Goal: Task Accomplishment & Management: Manage account settings

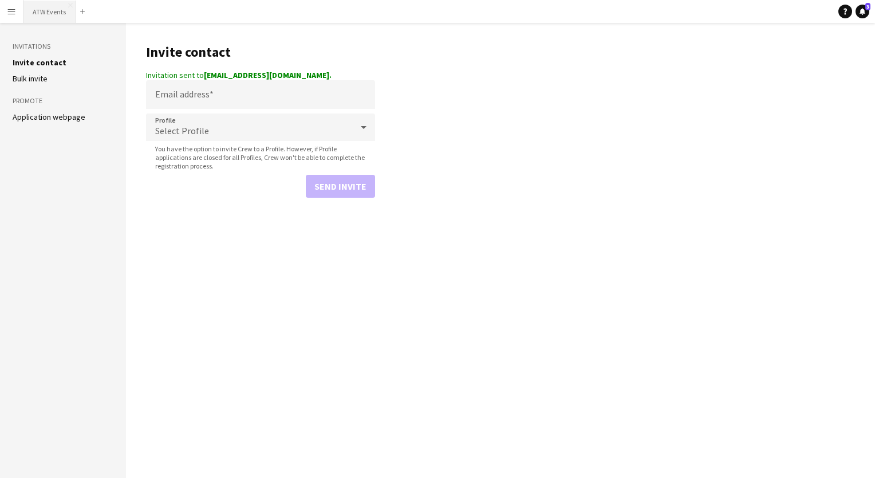
click at [46, 3] on button "ATW Events Close" at bounding box center [49, 12] width 52 height 22
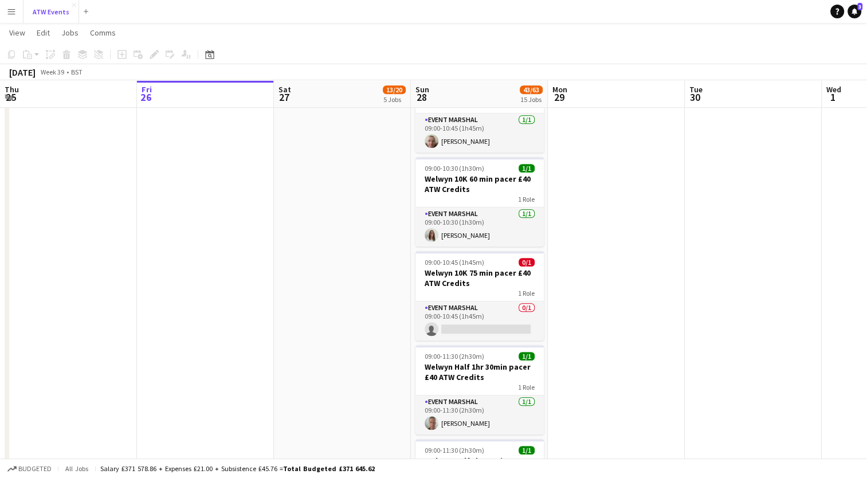
scroll to position [819, 0]
click at [475, 316] on app-card-role "Event Marshal 0/1 09:00-10:45 (1h45m) single-neutral-actions" at bounding box center [479, 321] width 128 height 39
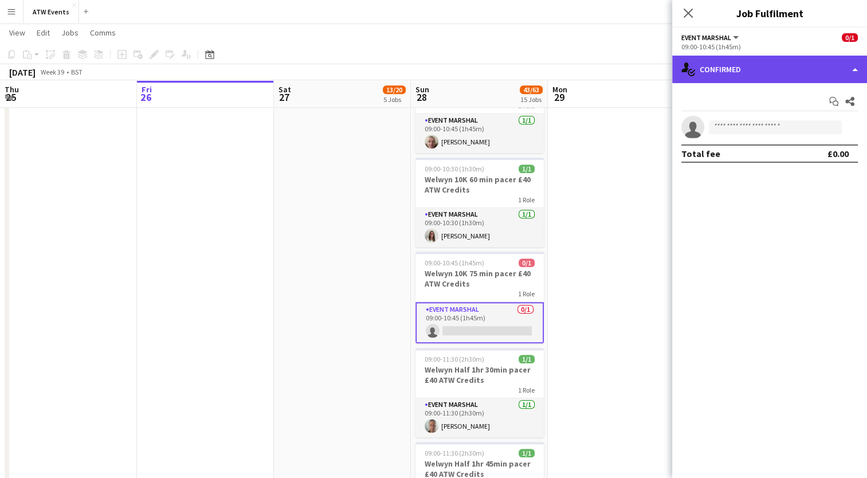
click at [754, 74] on div "single-neutral-actions-check-2 Confirmed" at bounding box center [769, 69] width 195 height 27
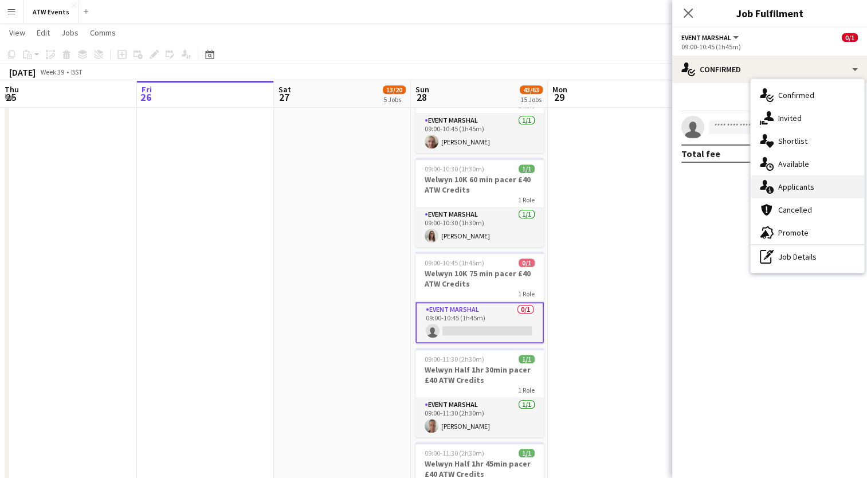
click at [809, 194] on div "single-neutral-actions-information Applicants" at bounding box center [806, 186] width 113 height 23
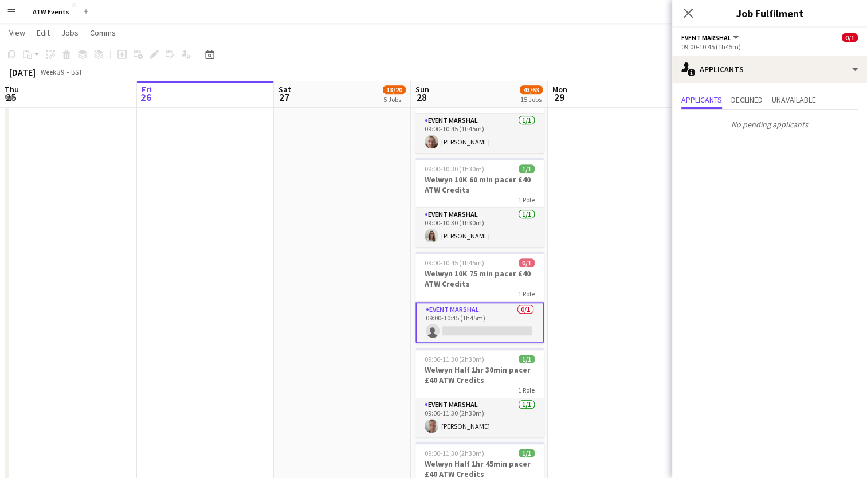
click at [489, 329] on app-card-role "Event Marshal 0/1 09:00-10:45 (1h45m) single-neutral-actions" at bounding box center [479, 322] width 128 height 41
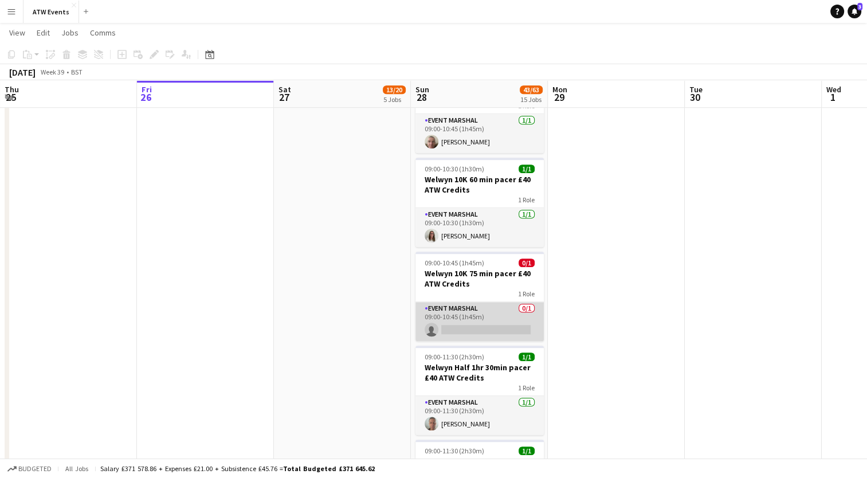
click at [489, 329] on app-card-role "Event Marshal 0/1 09:00-10:45 (1h45m) single-neutral-actions" at bounding box center [479, 321] width 128 height 39
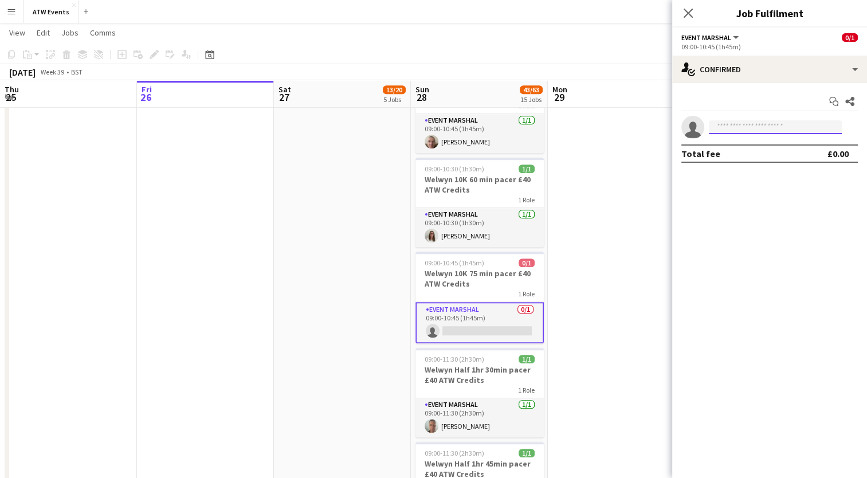
click at [798, 127] on input at bounding box center [775, 127] width 133 height 14
click at [786, 128] on input "*****" at bounding box center [775, 127] width 133 height 14
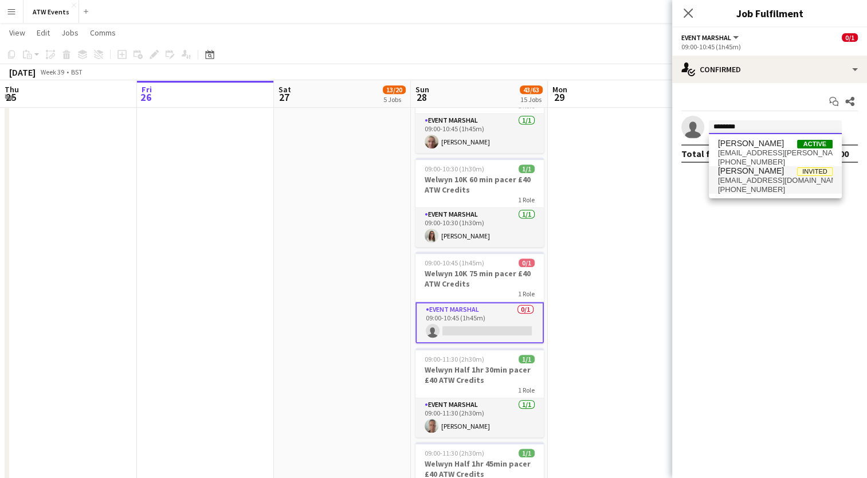
type input "*******"
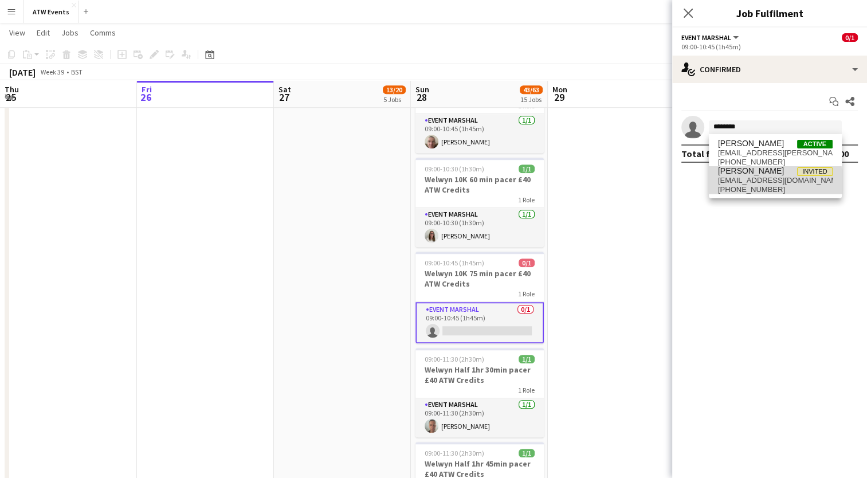
click at [739, 192] on span "[PHONE_NUMBER]" at bounding box center [775, 189] width 115 height 9
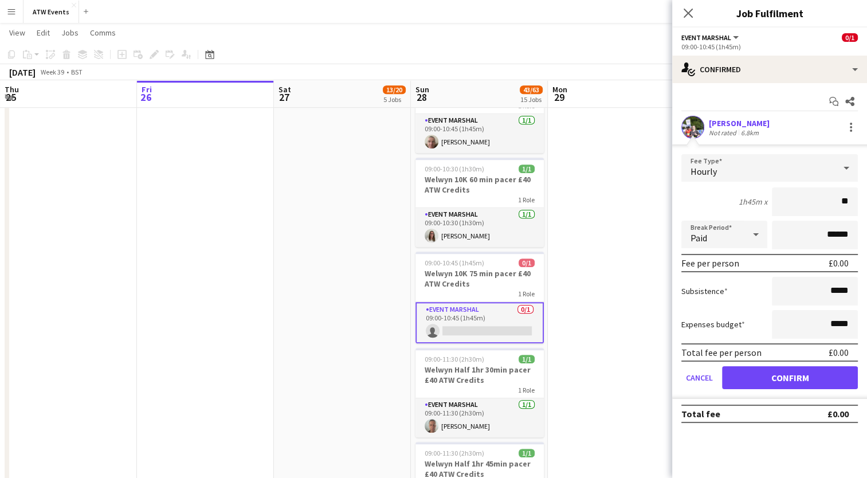
type input "**"
click at [707, 195] on div "1h45m x **" at bounding box center [769, 201] width 176 height 29
click at [749, 378] on button "Confirm" at bounding box center [790, 377] width 136 height 23
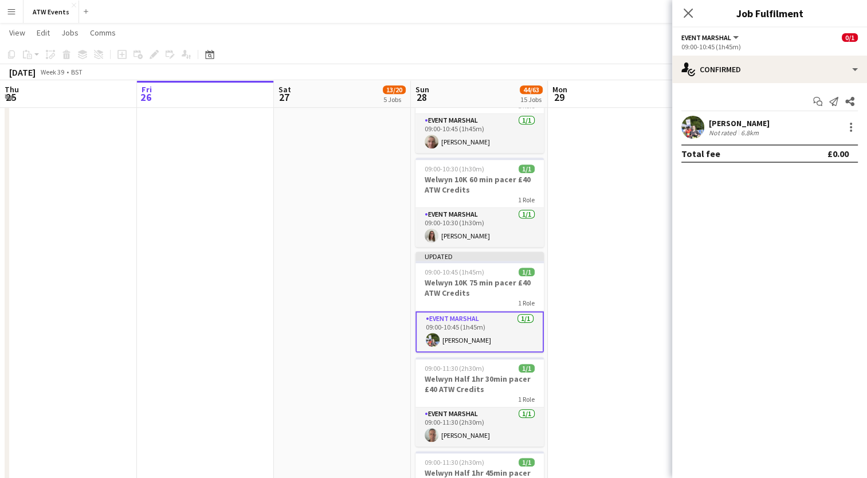
click at [695, 6] on div "Close pop-in" at bounding box center [688, 13] width 32 height 26
click at [689, 9] on icon "Close pop-in" at bounding box center [687, 12] width 11 height 11
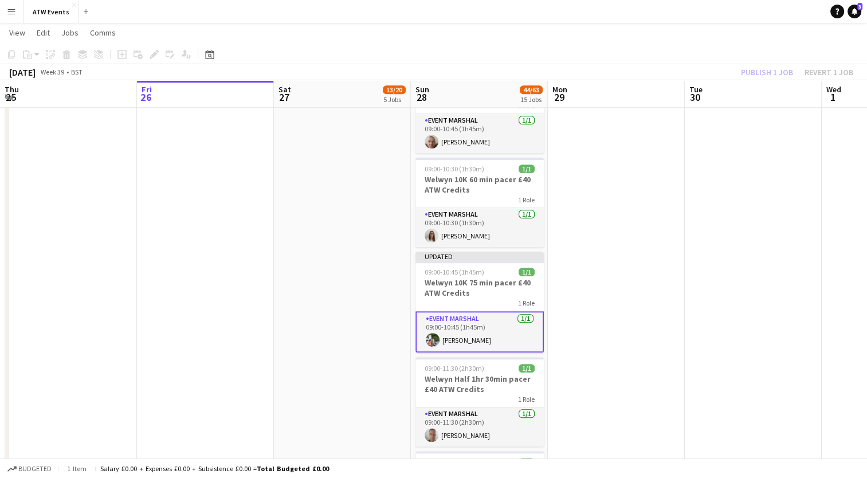
click at [758, 74] on div "Publish 1 job Revert 1 job" at bounding box center [797, 72] width 140 height 15
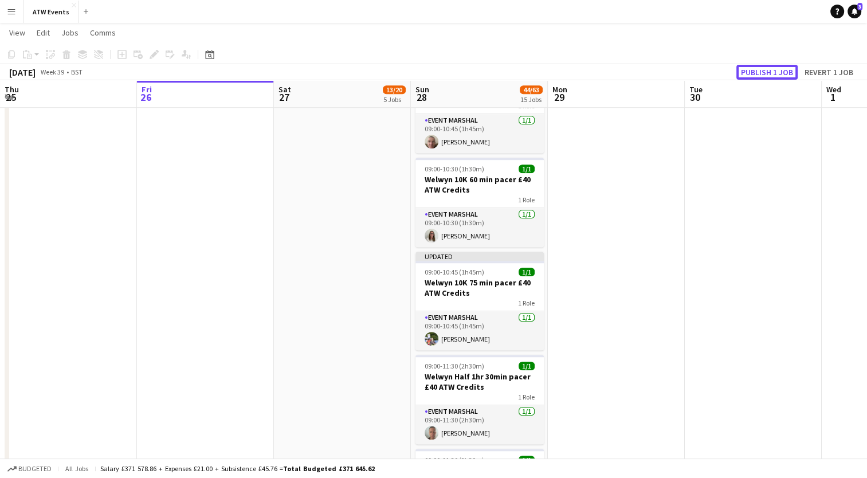
click at [758, 74] on button "Publish 1 job" at bounding box center [766, 72] width 61 height 15
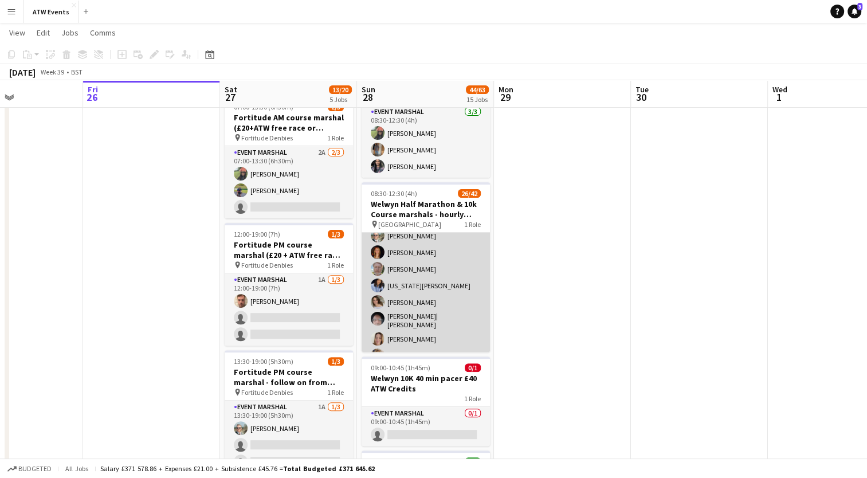
scroll to position [164, 0]
click at [431, 258] on app-card-role "Event Marshal 26/42 08:30-12:30 (4h) [PERSON_NAME] [PERSON_NAME] [PERSON_NAME] …" at bounding box center [425, 432] width 128 height 727
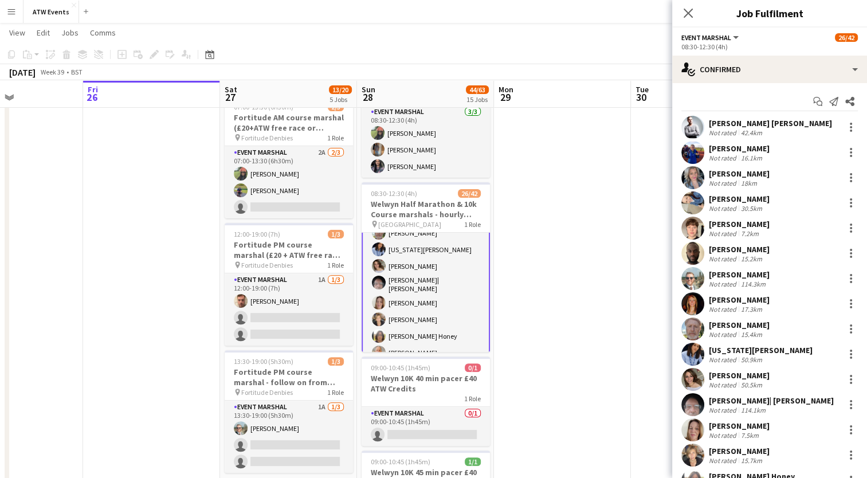
click at [431, 258] on app-card-role "Event Marshal 26/42 08:30-12:30 (4h) [PERSON_NAME] [PERSON_NAME] [PERSON_NAME] …" at bounding box center [425, 432] width 128 height 729
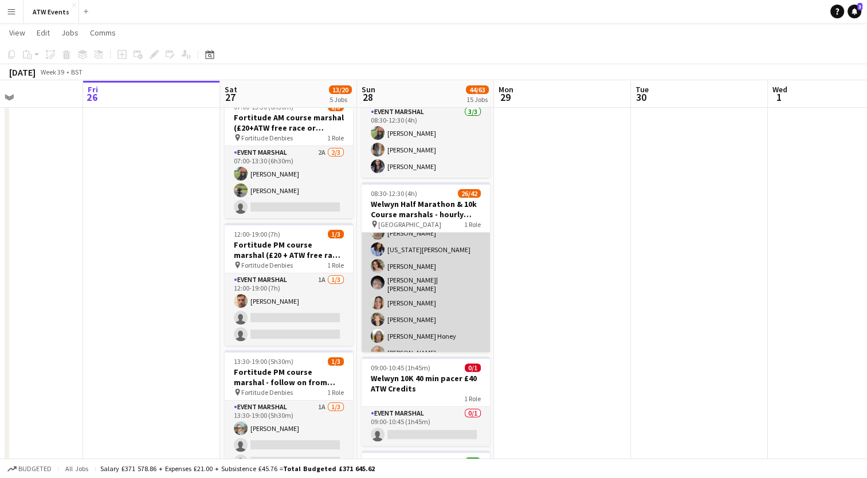
click at [431, 258] on app-card-role "Event Marshal 26/42 08:30-12:30 (4h) [PERSON_NAME] [PERSON_NAME] [PERSON_NAME] …" at bounding box center [425, 432] width 128 height 727
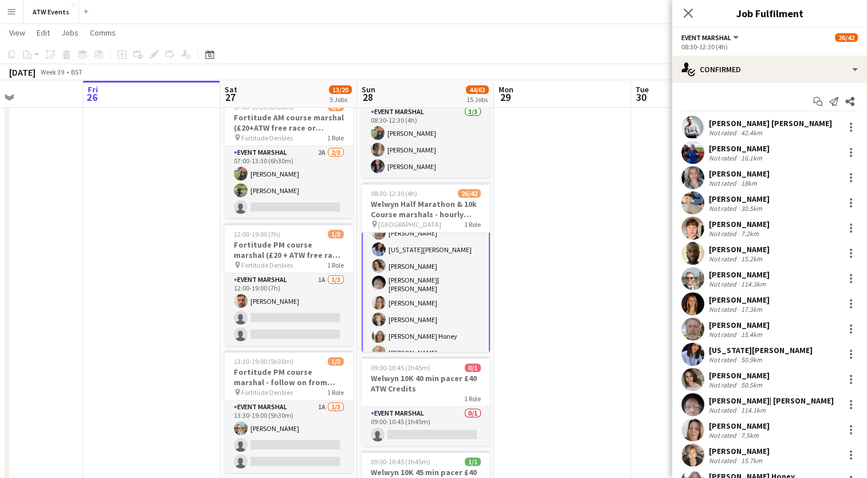
click at [761, 149] on div "[PERSON_NAME]" at bounding box center [739, 148] width 61 height 10
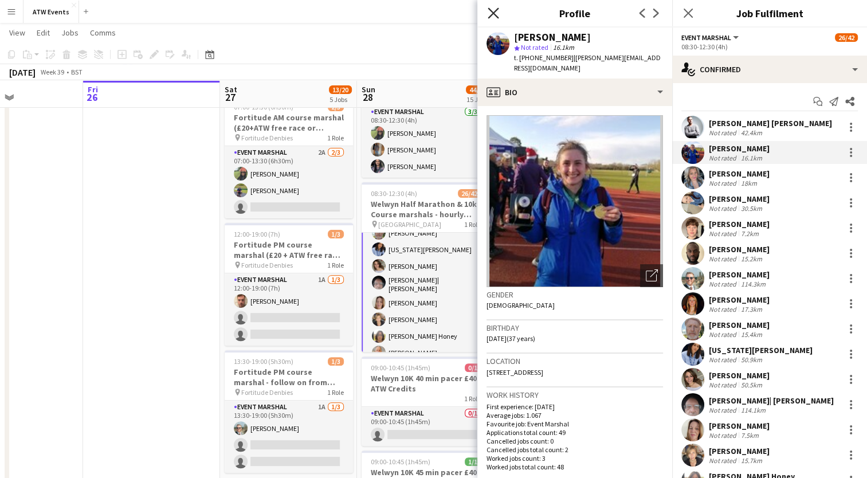
click at [491, 15] on icon at bounding box center [493, 12] width 11 height 11
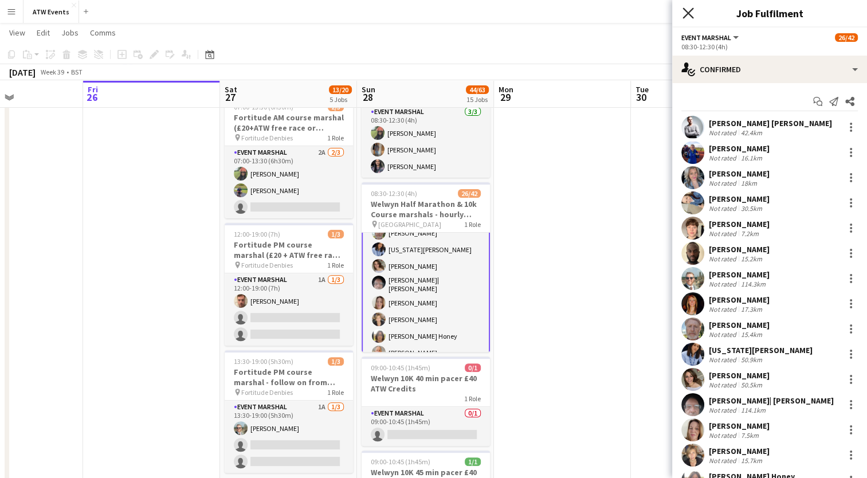
click at [683, 11] on icon "Close pop-in" at bounding box center [687, 12] width 11 height 11
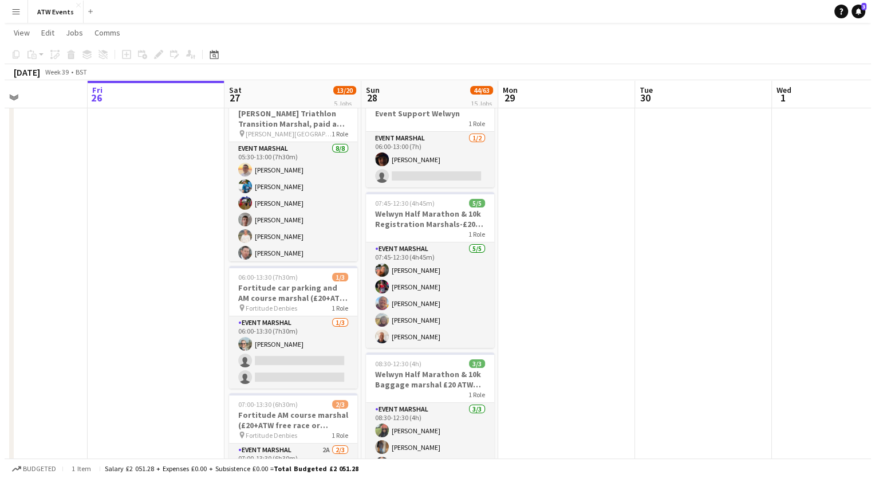
scroll to position [0, 0]
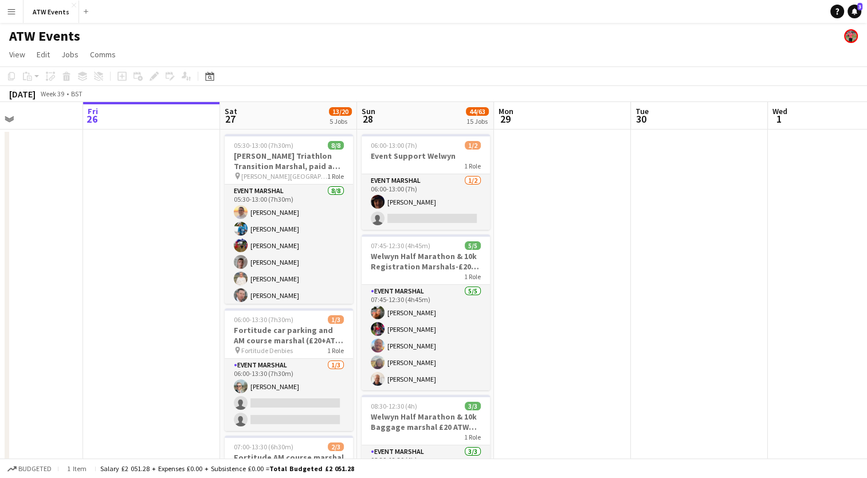
click at [5, 11] on button "Menu" at bounding box center [11, 11] width 23 height 23
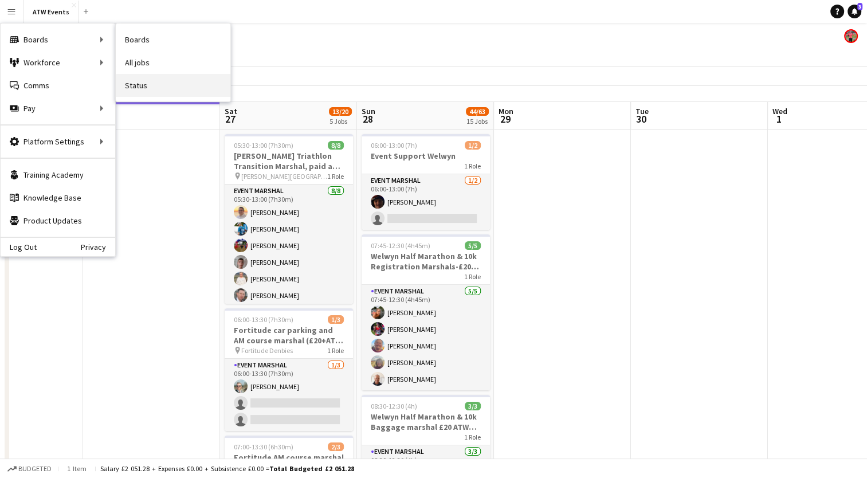
click at [160, 80] on link "Status" at bounding box center [173, 85] width 115 height 23
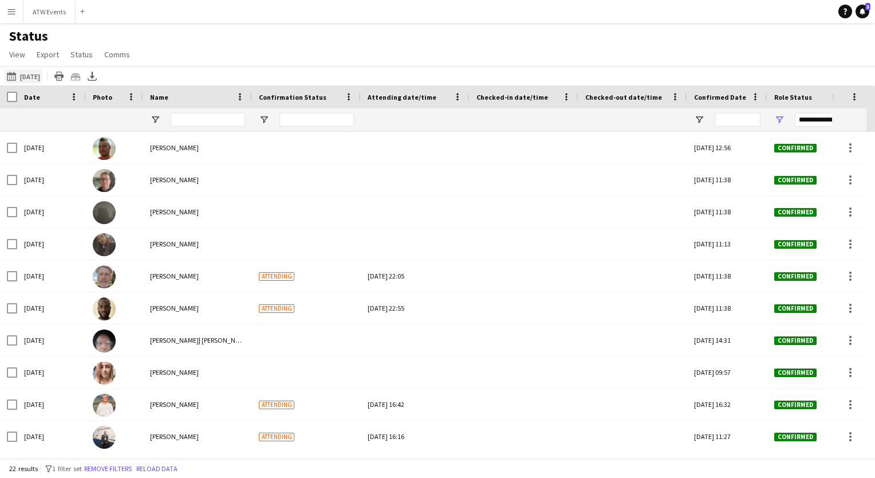
click at [21, 72] on button "[DATE] to [DATE] [DATE]" at bounding box center [24, 76] width 38 height 14
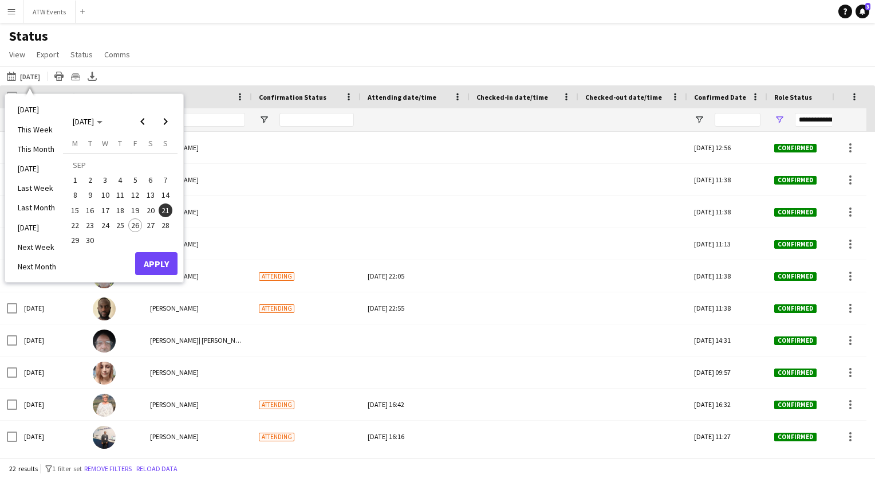
click at [162, 228] on span "28" at bounding box center [166, 225] width 14 height 14
click at [162, 255] on button "Apply" at bounding box center [156, 263] width 42 height 23
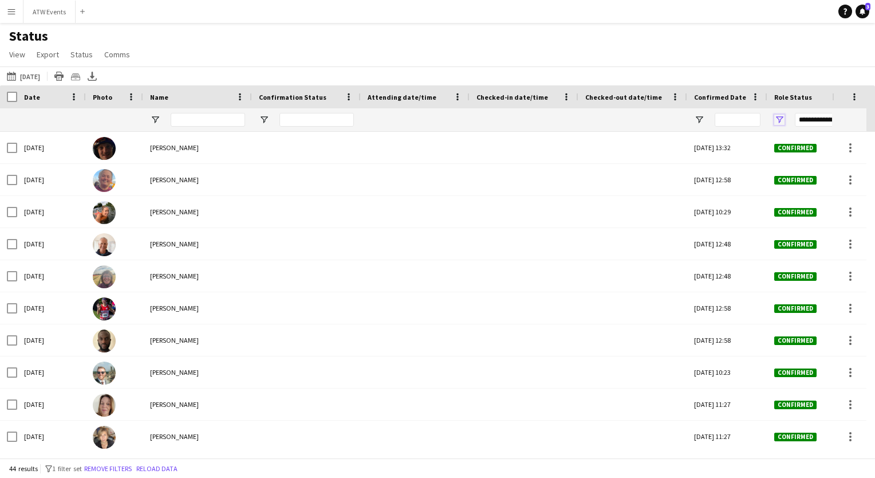
click at [779, 118] on span "Open Filter Menu" at bounding box center [780, 120] width 10 height 10
click at [718, 52] on div "Status View Views Default view New view Update view Delete view Edit name Custo…" at bounding box center [437, 46] width 875 height 39
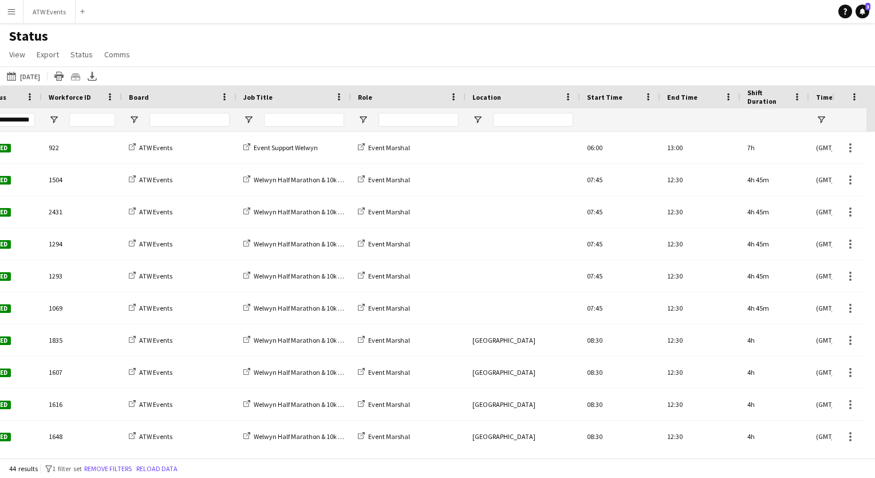
scroll to position [0, 754]
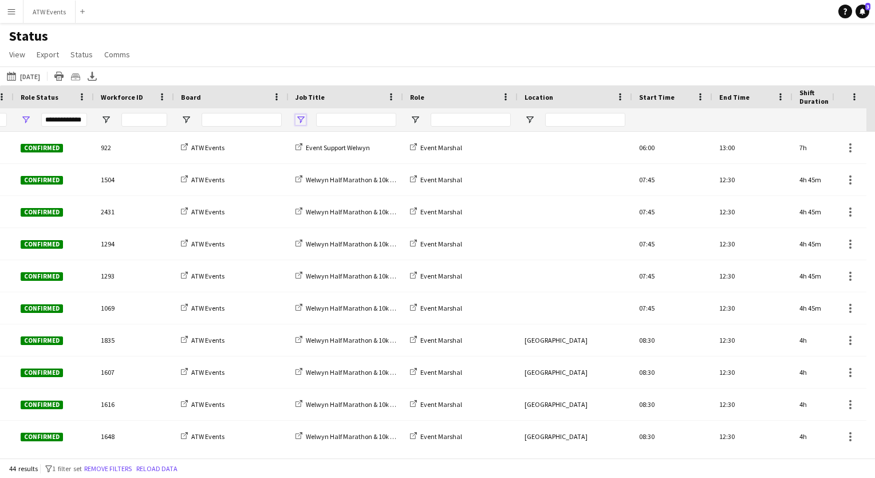
click at [304, 121] on span "Open Filter Menu" at bounding box center [301, 120] width 10 height 10
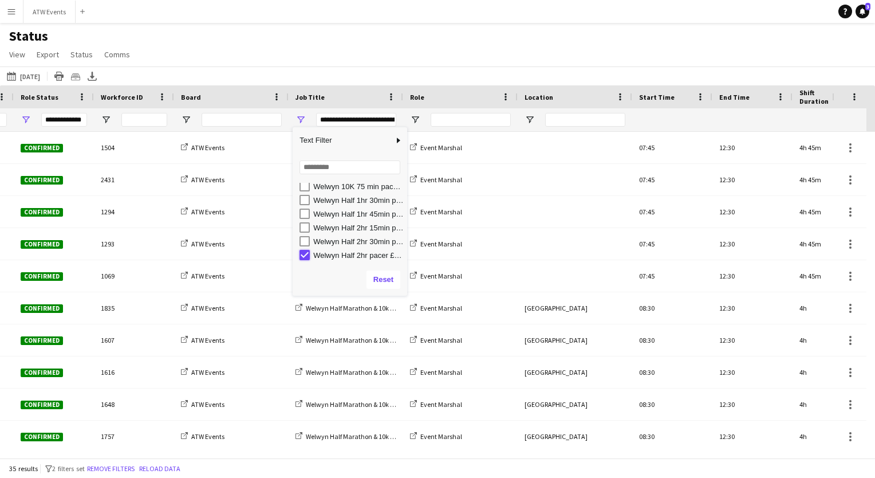
type input "**********"
click at [403, 49] on div "Status View Views Default view New view Update view Delete view Edit name Custo…" at bounding box center [437, 46] width 875 height 39
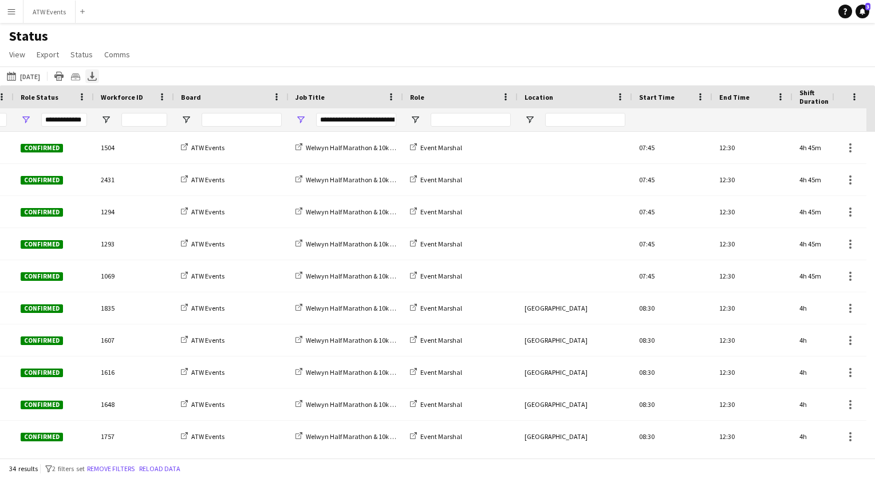
click at [95, 77] on icon at bounding box center [92, 75] width 5 height 7
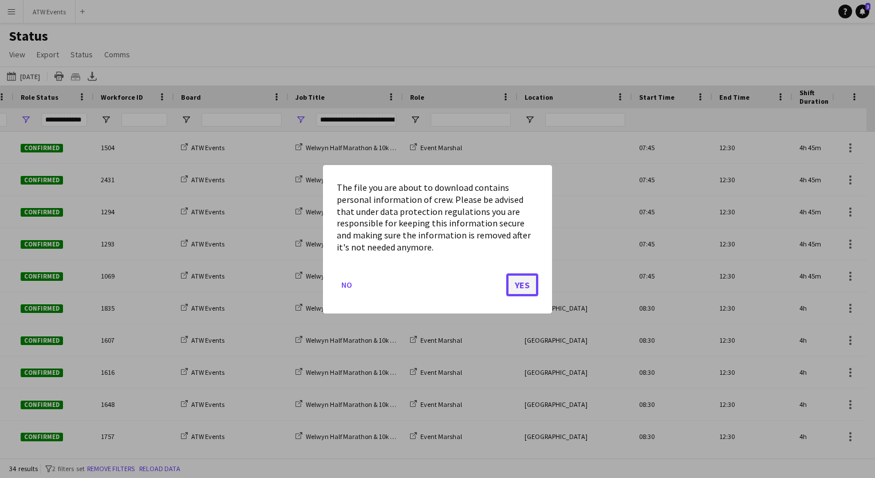
click at [517, 285] on button "Yes" at bounding box center [522, 284] width 32 height 23
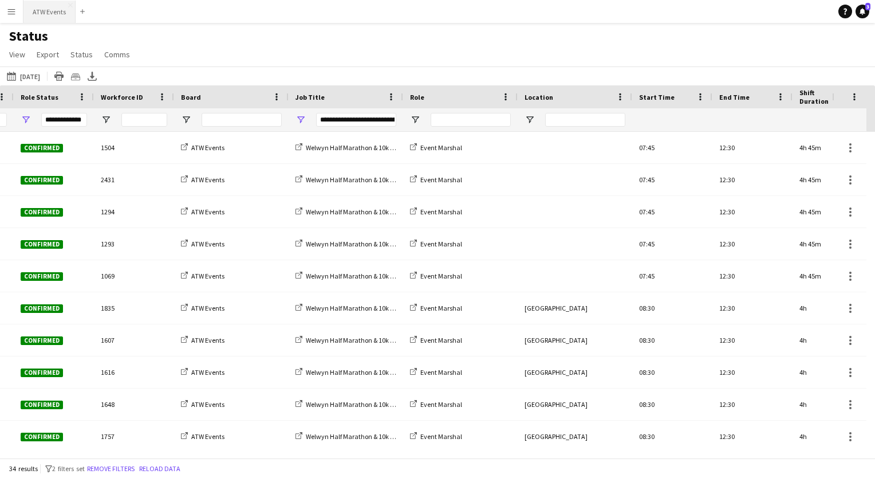
click at [37, 10] on button "ATW Events Close" at bounding box center [49, 12] width 52 height 22
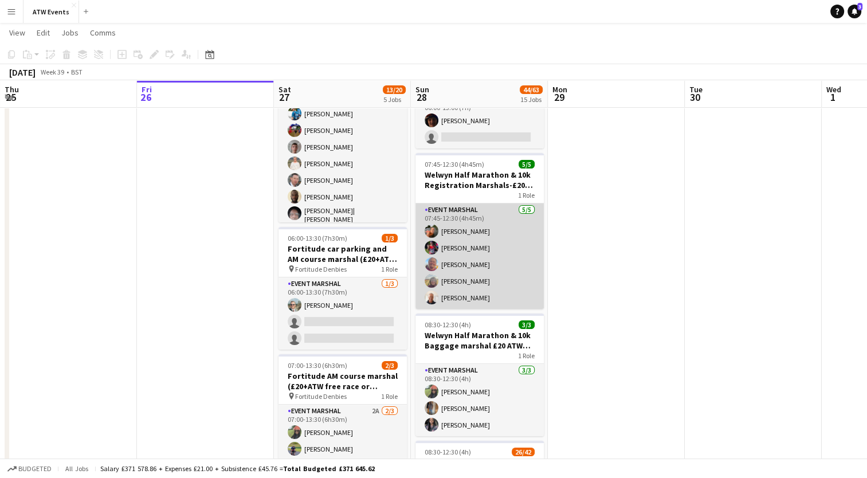
click at [469, 299] on app-card-role "Event Marshal [DATE] 07:45-12:30 (4h45m) [PERSON_NAME] [PERSON_NAME] [PERSON_NA…" at bounding box center [479, 255] width 128 height 105
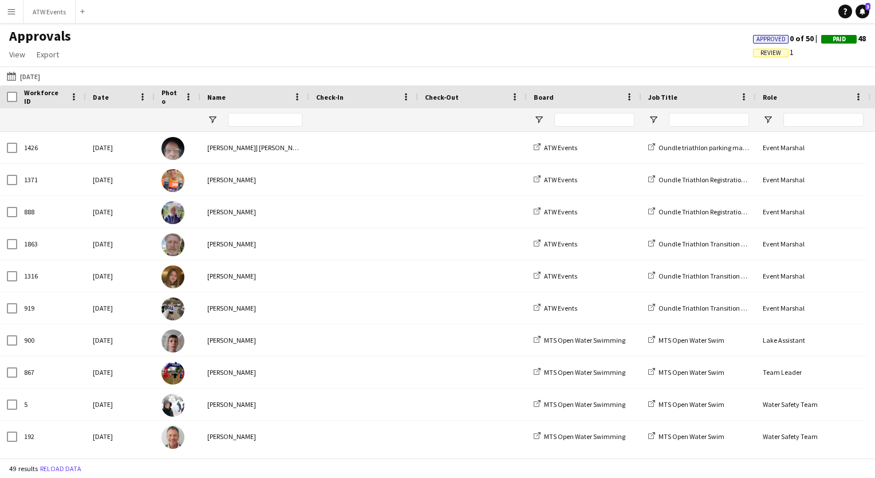
click at [773, 49] on span "Review" at bounding box center [771, 52] width 21 height 7
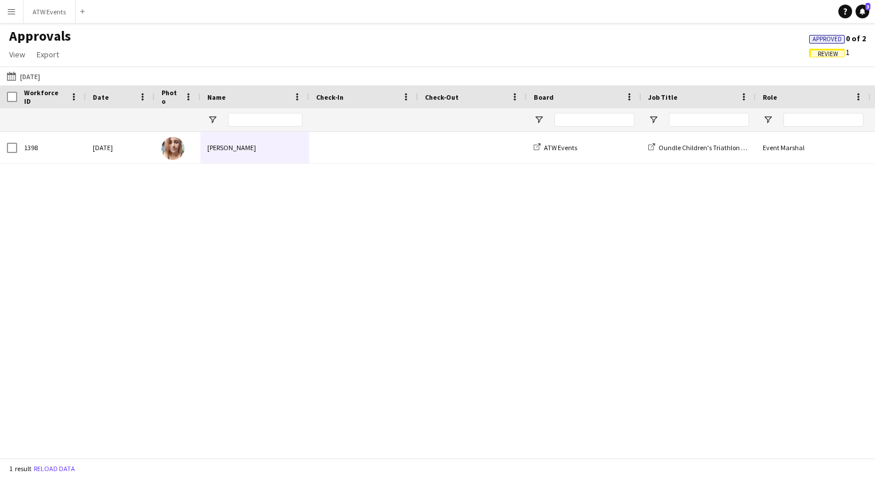
click at [15, 13] on app-icon "Menu" at bounding box center [11, 11] width 9 height 9
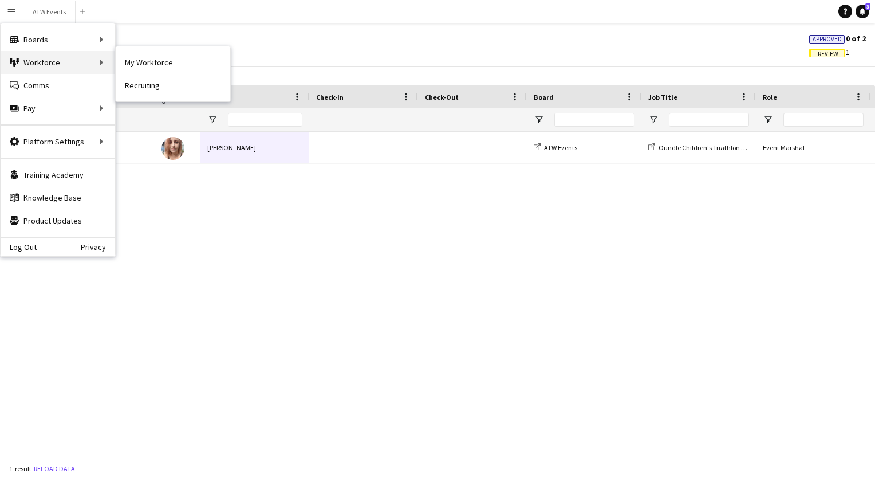
click at [38, 58] on div "Workforce Workforce" at bounding box center [58, 62] width 115 height 23
drag, startPoint x: 38, startPoint y: 58, endPoint x: 243, endPoint y: 36, distance: 205.8
click at [243, 36] on div "Approvals View Customise view Customise filters Reset Filters Reset View Reset …" at bounding box center [437, 46] width 875 height 39
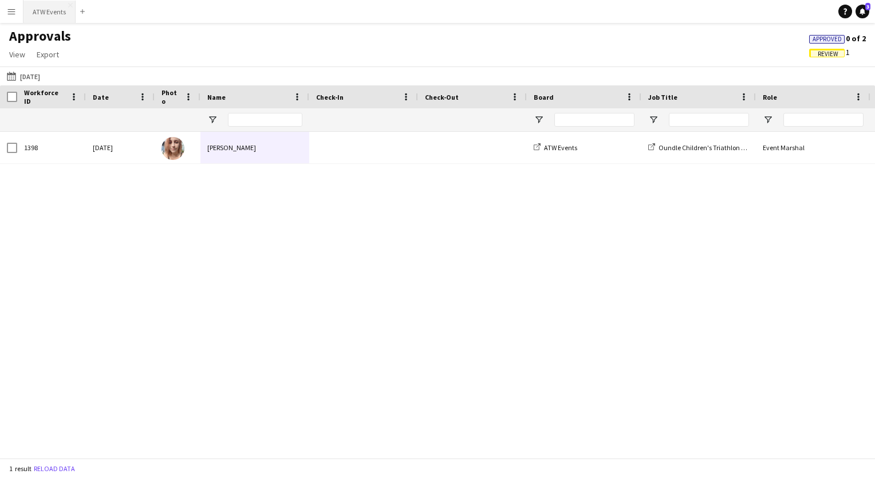
click at [47, 14] on button "ATW Events Close" at bounding box center [49, 12] width 52 height 22
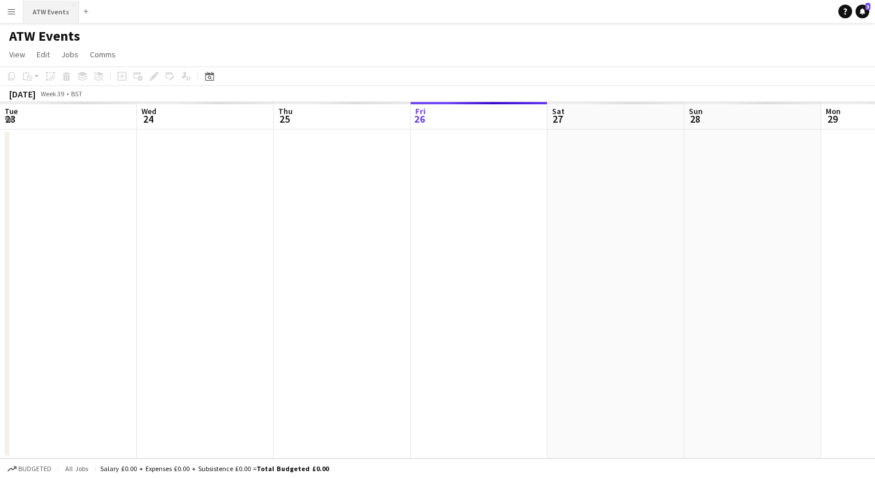
scroll to position [0, 274]
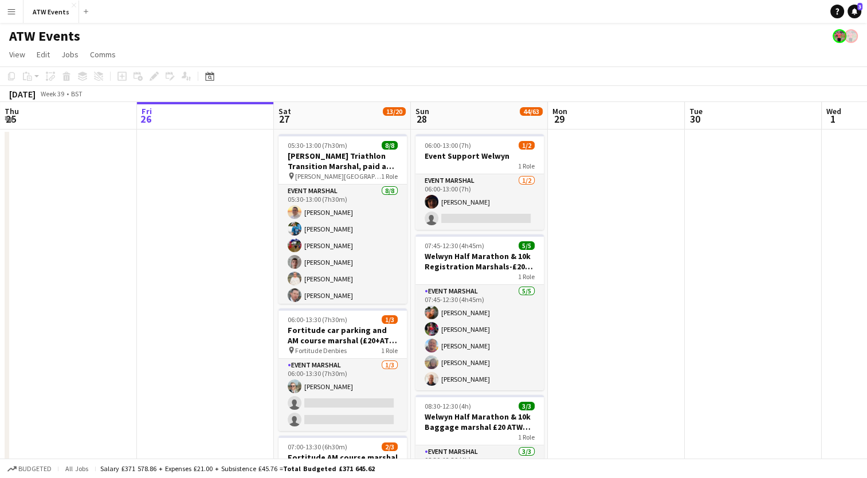
click at [9, 13] on app-icon "Menu" at bounding box center [11, 11] width 9 height 9
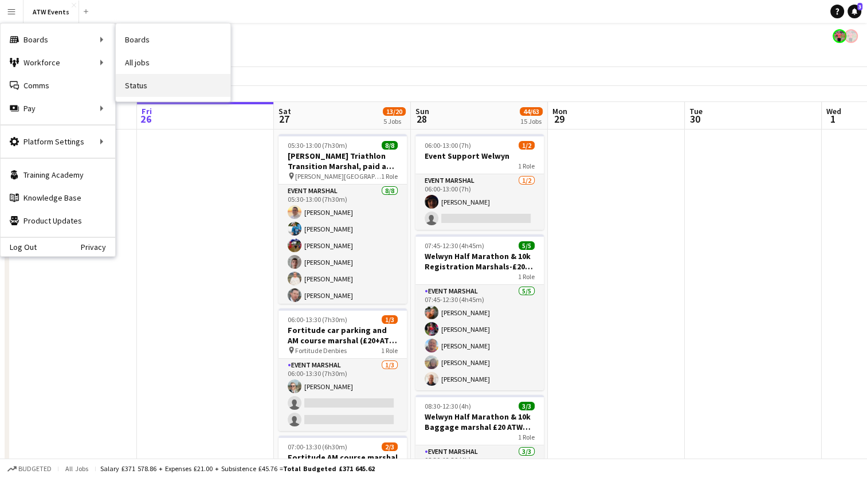
click at [136, 80] on link "Status" at bounding box center [173, 85] width 115 height 23
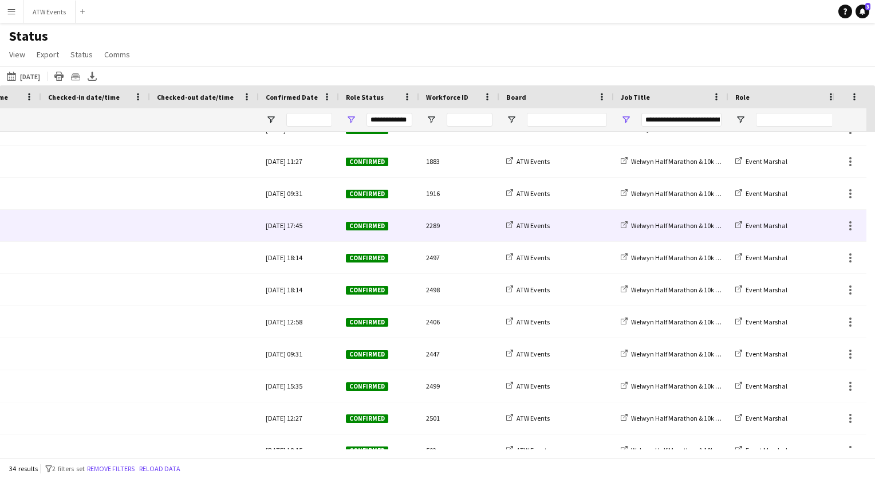
scroll to position [556, 0]
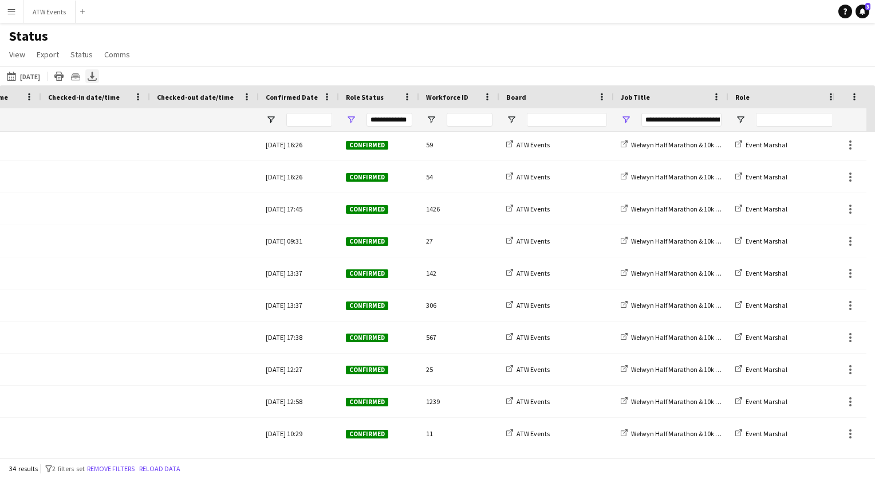
click at [97, 79] on icon "Export XLSX" at bounding box center [92, 76] width 9 height 9
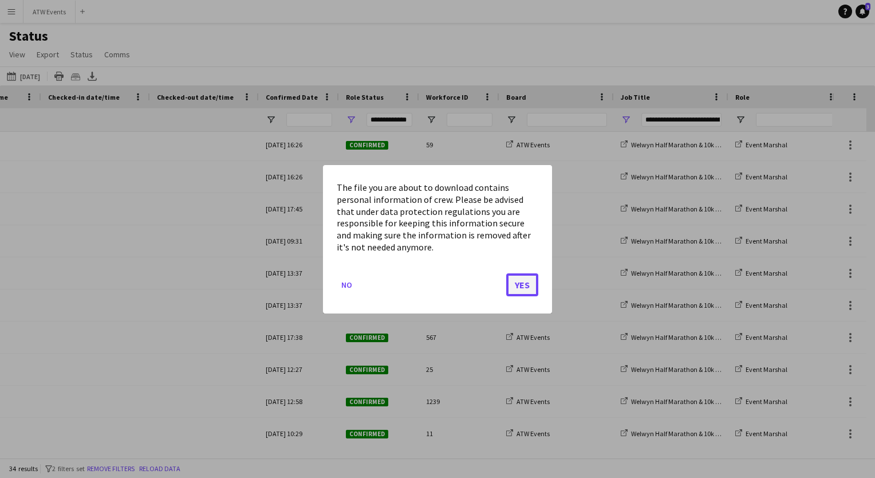
click at [529, 291] on button "Yes" at bounding box center [522, 284] width 32 height 23
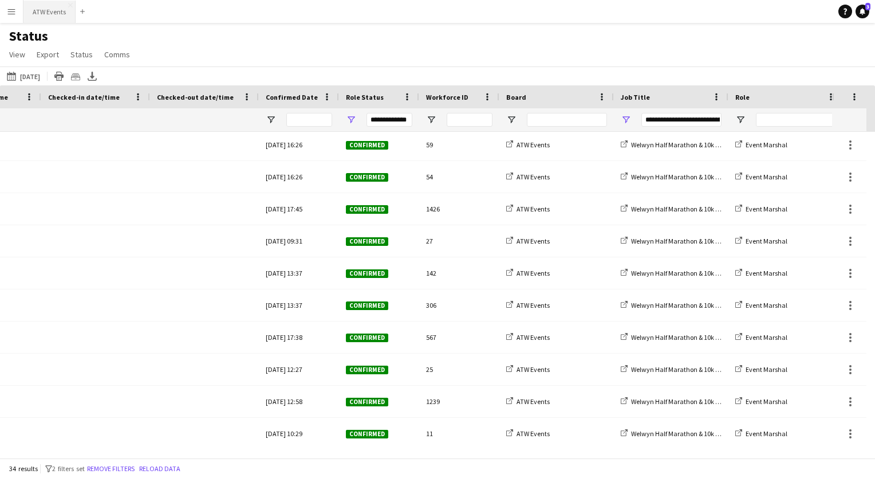
click at [45, 15] on button "ATW Events Close" at bounding box center [49, 12] width 52 height 22
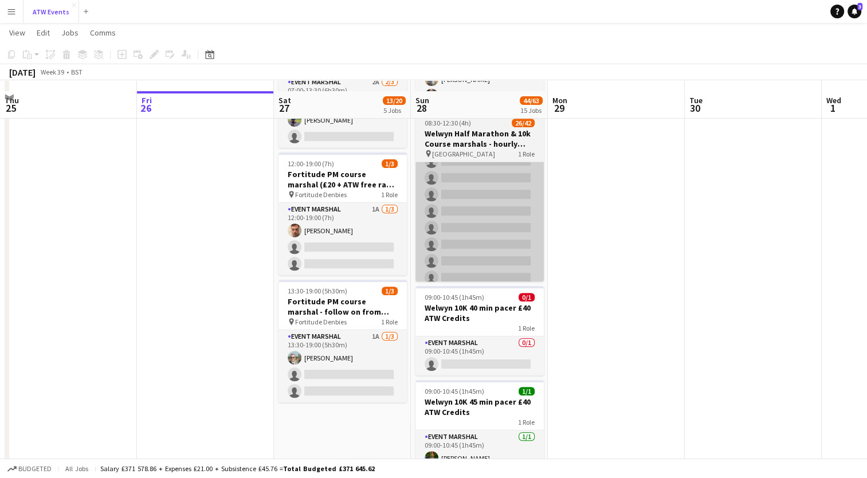
scroll to position [387, 0]
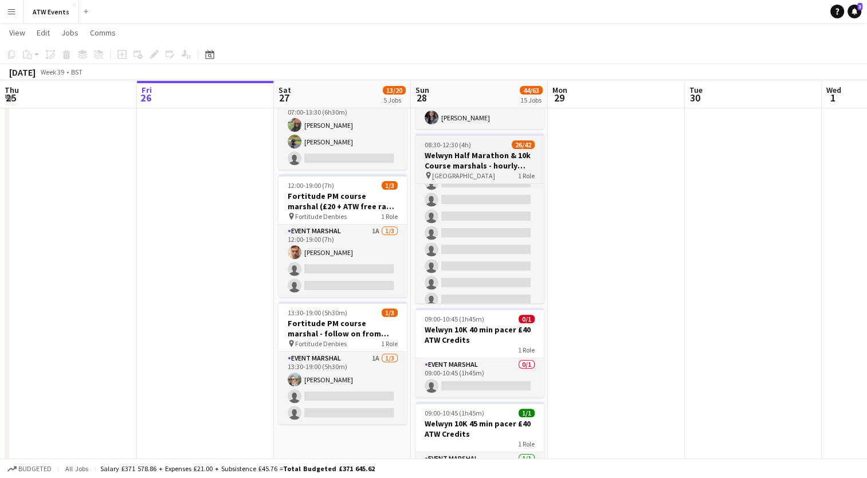
click at [449, 157] on h3 "Welwyn Half Marathon & 10k Course marshals - hourly rate £12.21 per hour (over …" at bounding box center [479, 160] width 128 height 21
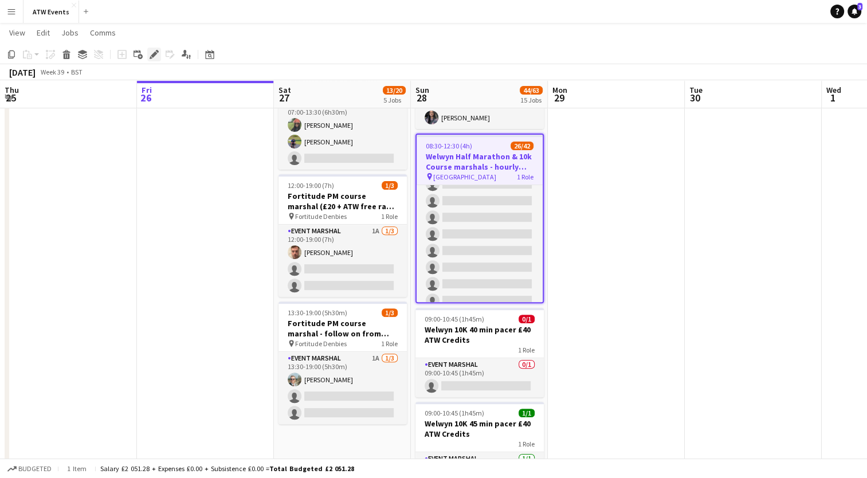
click at [153, 58] on icon "Edit" at bounding box center [154, 54] width 9 height 9
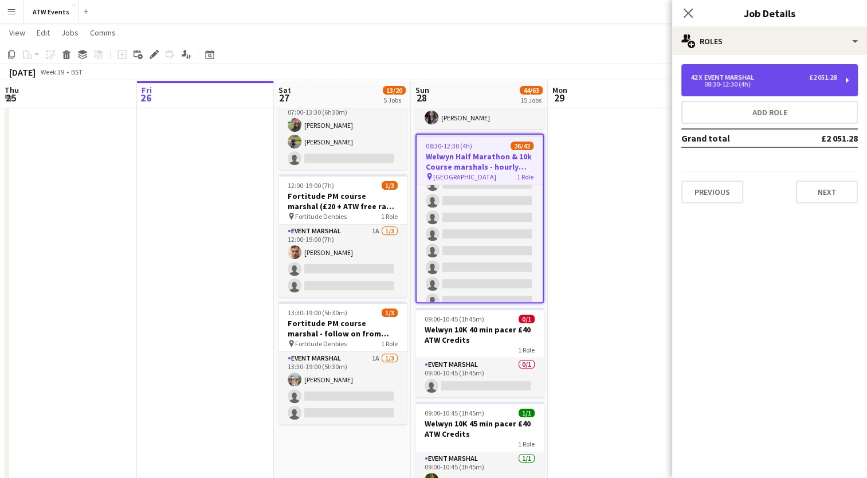
click at [711, 86] on div "08:30-12:30 (4h)" at bounding box center [763, 84] width 146 height 6
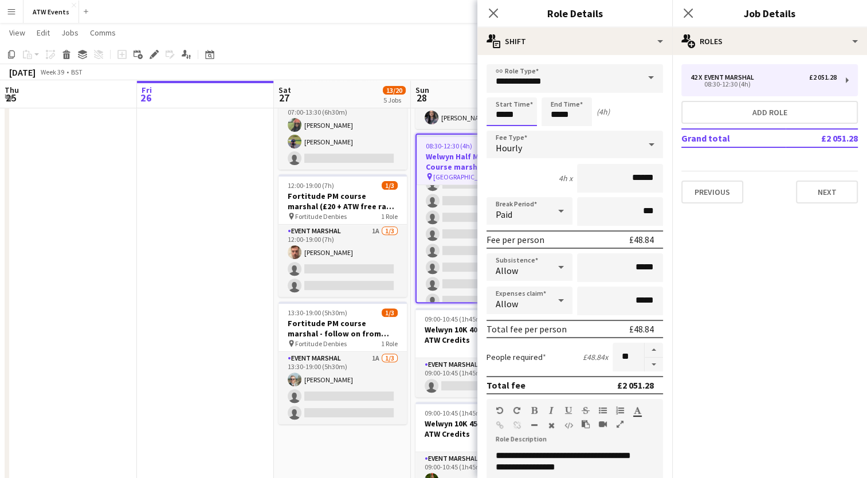
click at [518, 116] on input "*****" at bounding box center [511, 111] width 50 height 29
type input "*****"
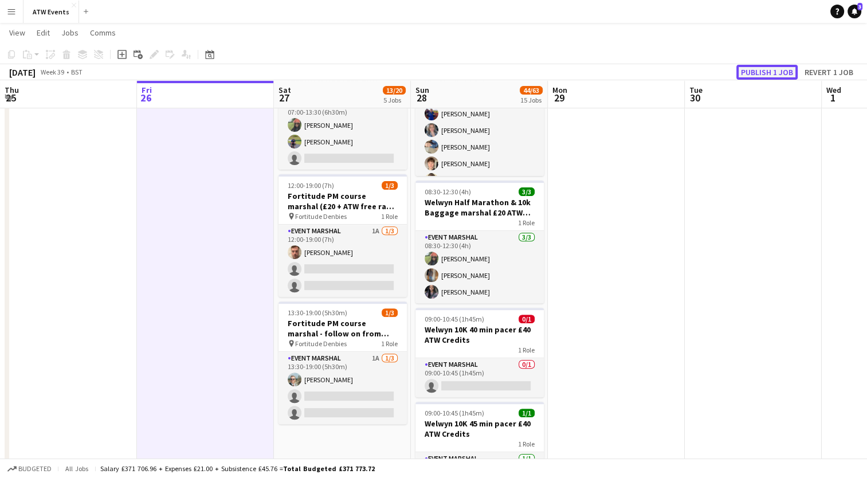
click at [760, 69] on button "Publish 1 job" at bounding box center [766, 72] width 61 height 15
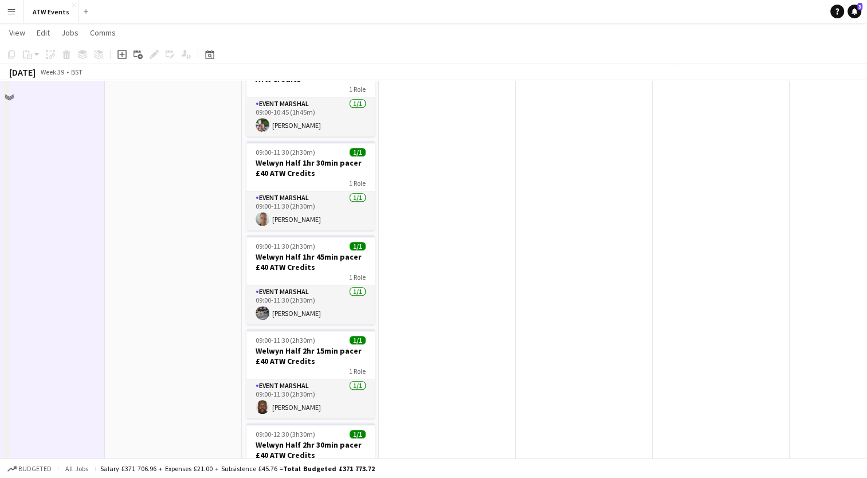
scroll to position [1106, 0]
